Goal: Information Seeking & Learning: Learn about a topic

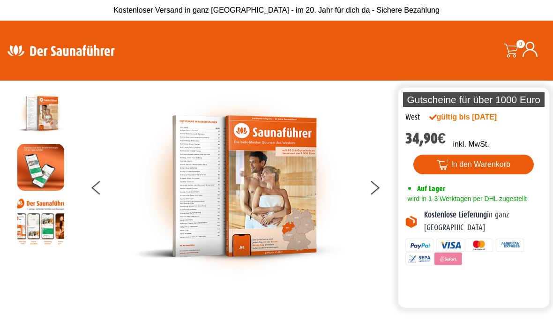
click at [196, 197] on img at bounding box center [238, 186] width 211 height 193
click at [375, 195] on icon at bounding box center [375, 190] width 8 height 7
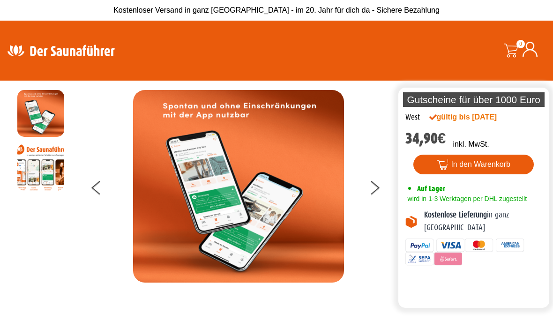
click at [100, 195] on icon at bounding box center [96, 190] width 8 height 7
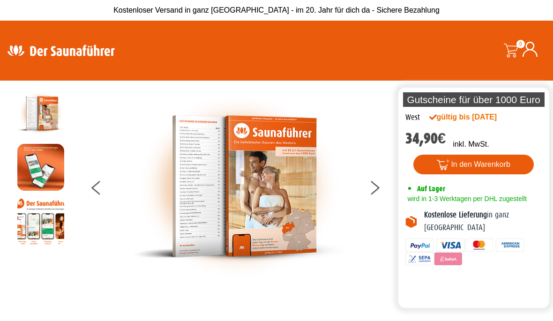
click at [261, 199] on img at bounding box center [238, 186] width 211 height 193
click at [262, 205] on img at bounding box center [238, 186] width 211 height 193
click at [261, 209] on img at bounding box center [238, 186] width 211 height 193
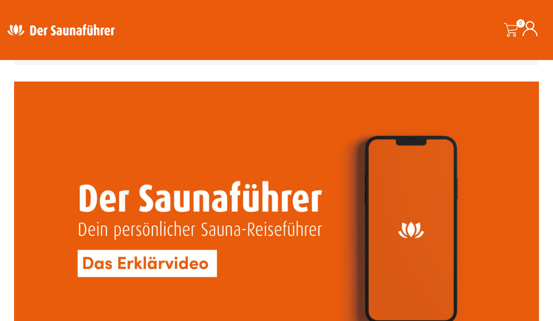
scroll to position [2114, 0]
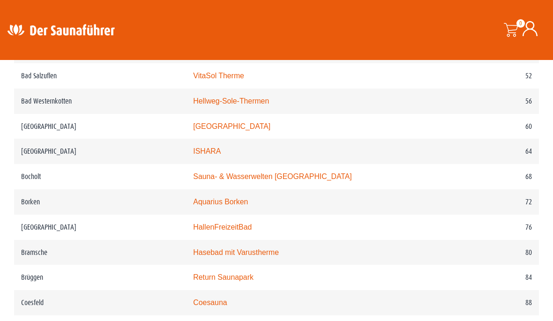
scroll to position [686, 0]
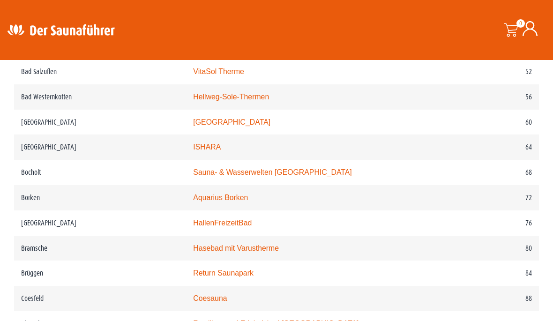
click at [277, 174] on link "Sauna- & Wasserwelten [GEOGRAPHIC_DATA]" at bounding box center [272, 172] width 158 height 8
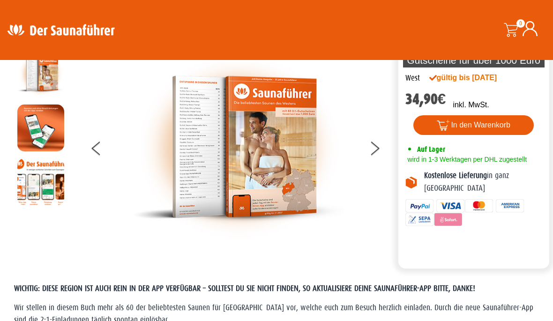
scroll to position [38, 0]
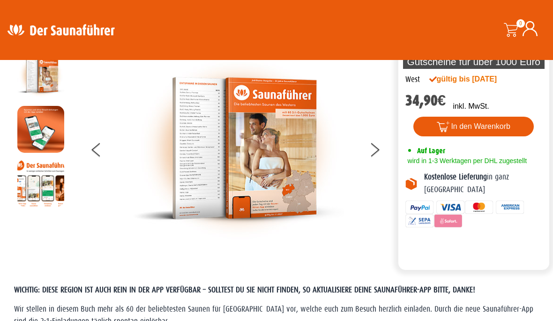
click at [278, 159] on img at bounding box center [238, 148] width 211 height 193
click at [256, 180] on img at bounding box center [238, 148] width 211 height 193
click at [367, 170] on div at bounding box center [238, 148] width 315 height 193
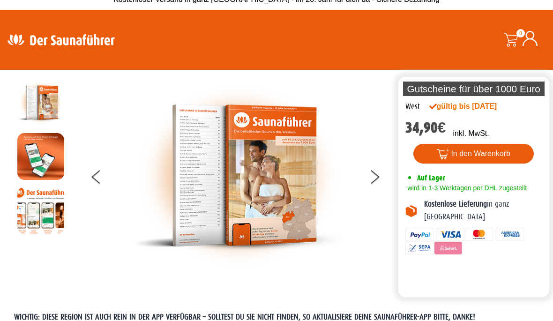
scroll to position [8, 0]
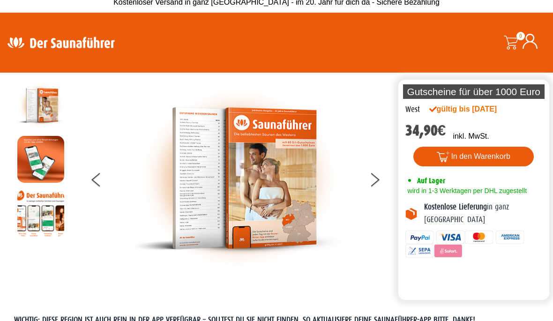
click at [44, 218] on img at bounding box center [40, 213] width 47 height 47
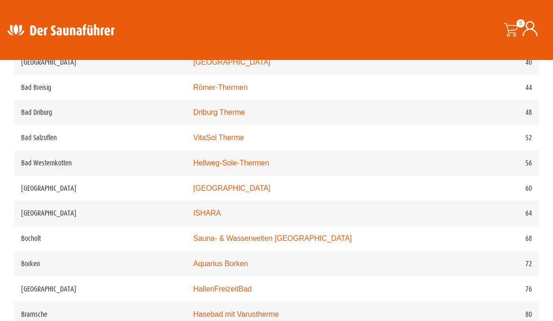
scroll to position [621, 0]
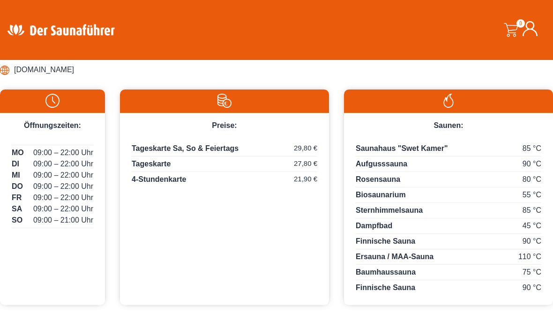
scroll to position [433, 0]
